Goal: Task Accomplishment & Management: Use online tool/utility

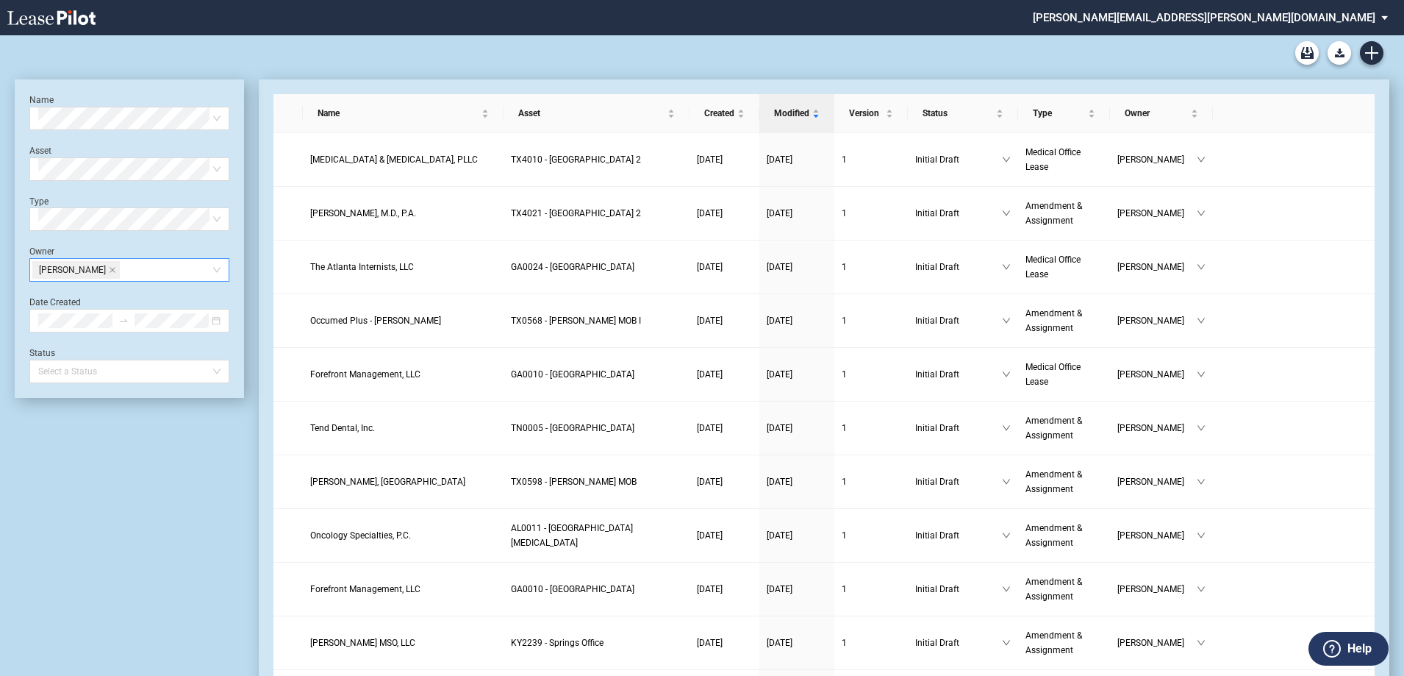
click at [115, 272] on icon "close" at bounding box center [112, 269] width 7 height 7
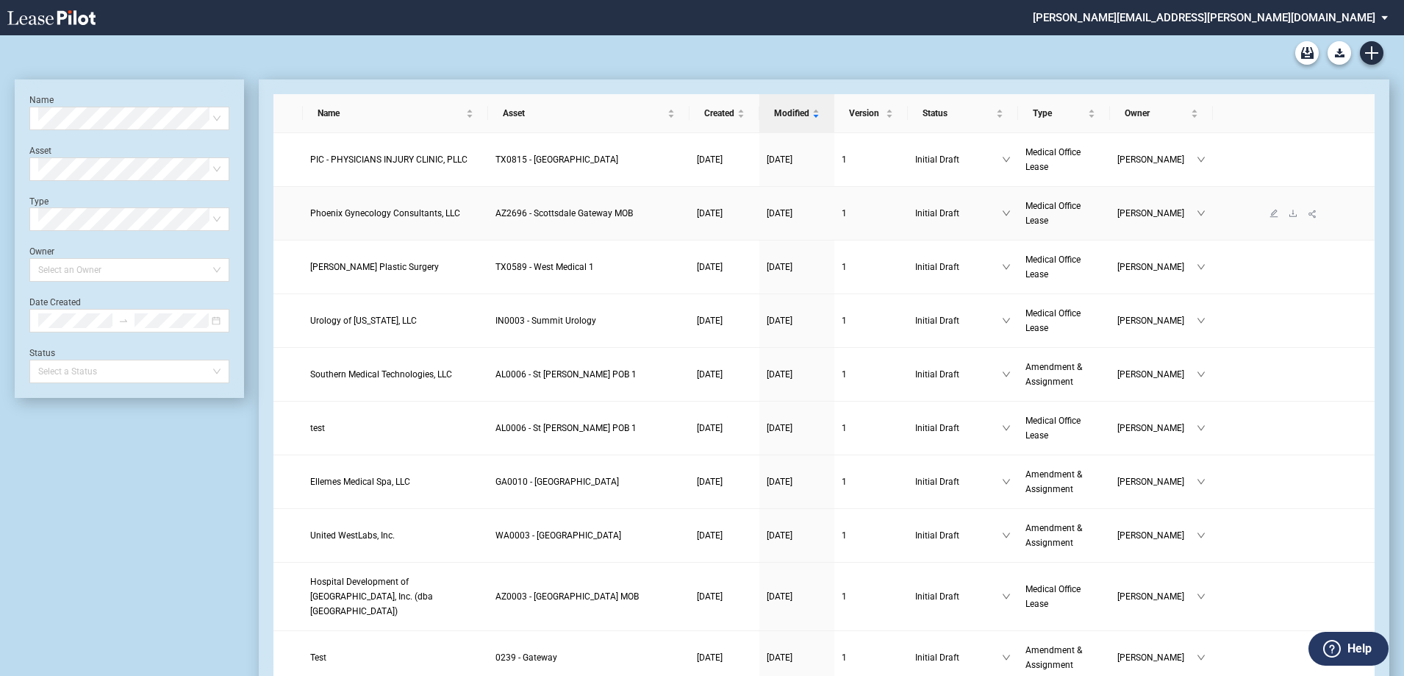
click at [397, 214] on span "Phoenix Gynecology Consultants, LLC" at bounding box center [385, 213] width 150 height 10
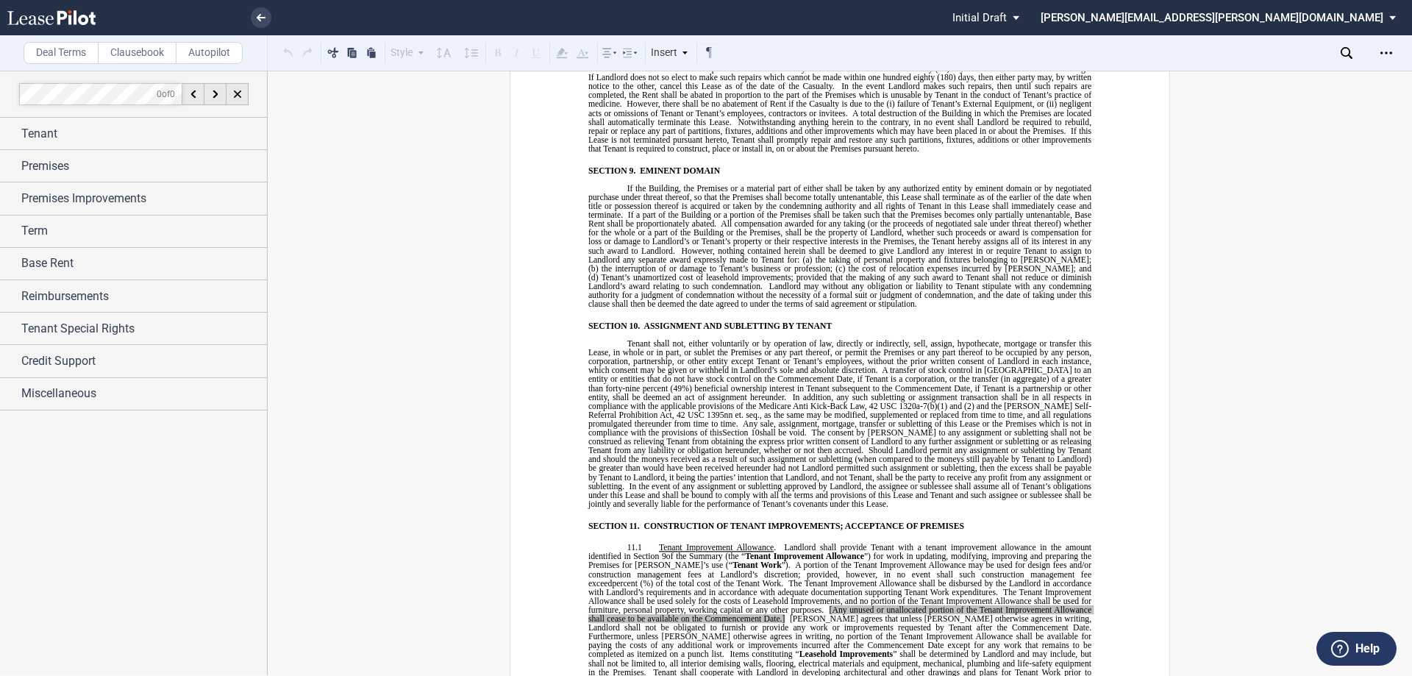
scroll to position [6176, 0]
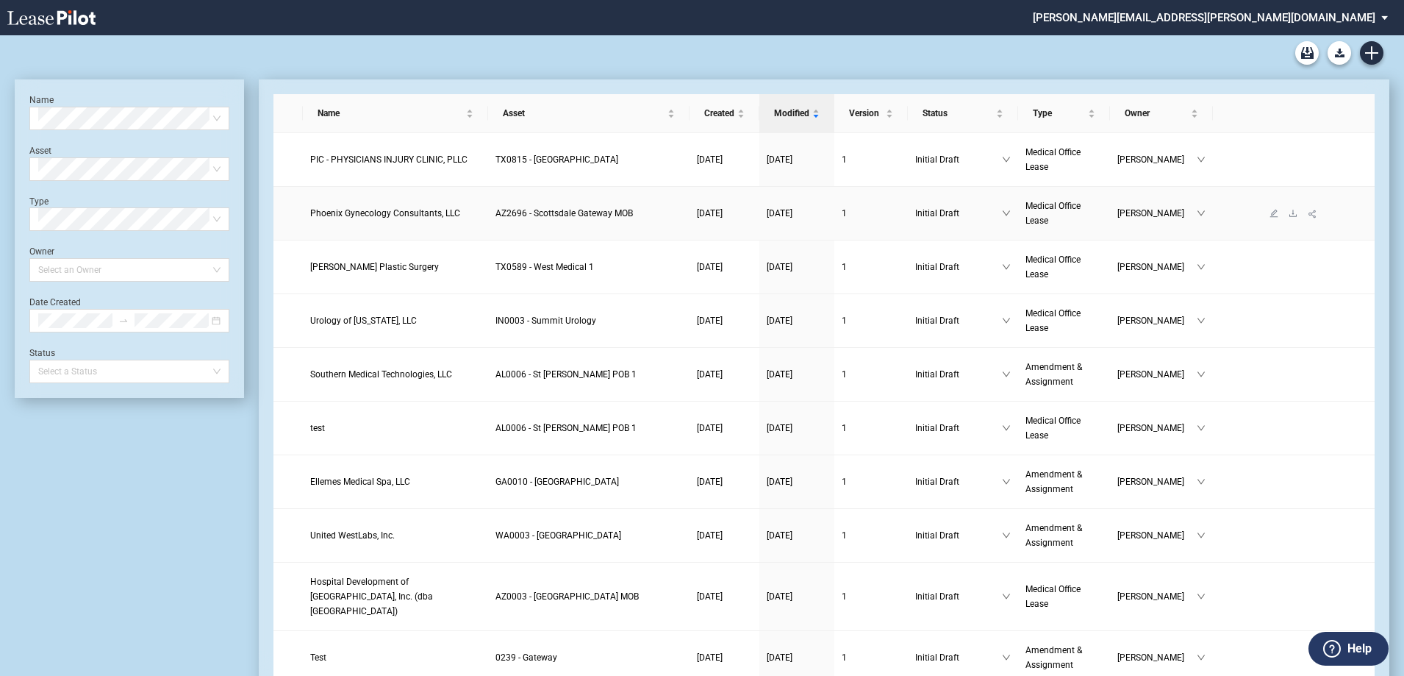
click at [418, 210] on span "Phoenix Gynecology Consultants, LLC" at bounding box center [385, 213] width 150 height 10
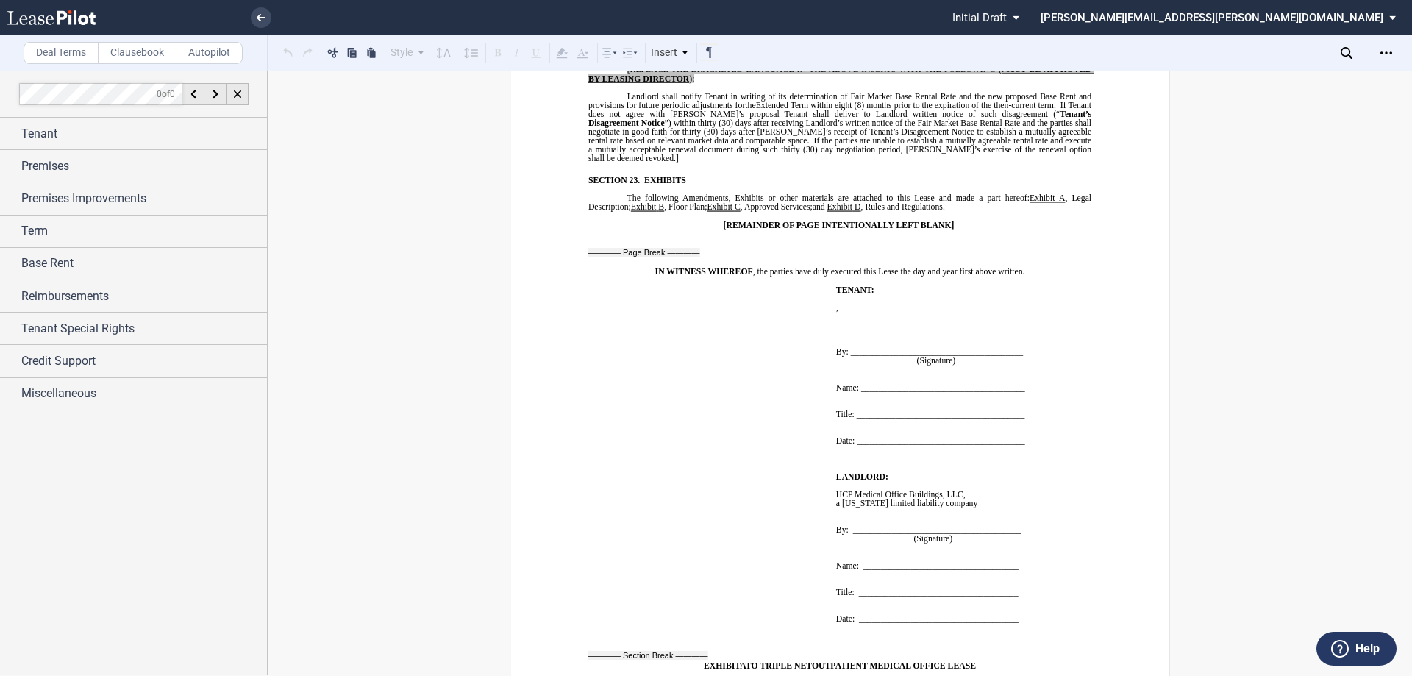
scroll to position [11763, 0]
